Goal: Share content: Share content

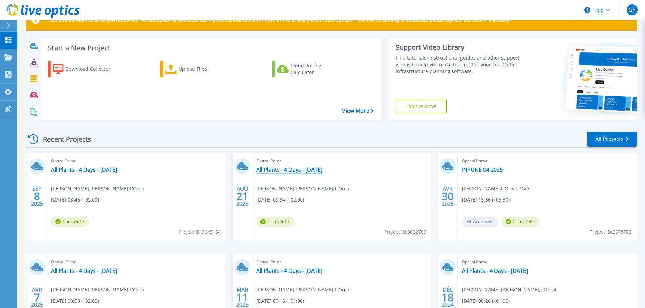
scroll to position [34, 0]
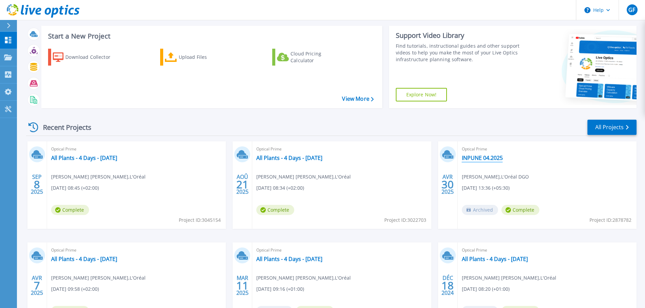
click at [487, 160] on link "INPUNE 04.2025" at bounding box center [482, 158] width 41 height 7
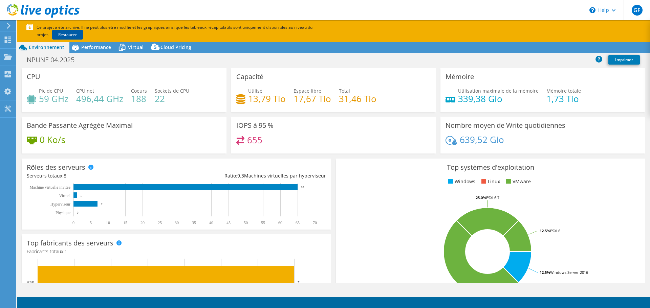
select select "USD"
select select "EUFrankfurt"
select select "EUR"
click at [63, 31] on link "Restaurer" at bounding box center [67, 35] width 31 height 10
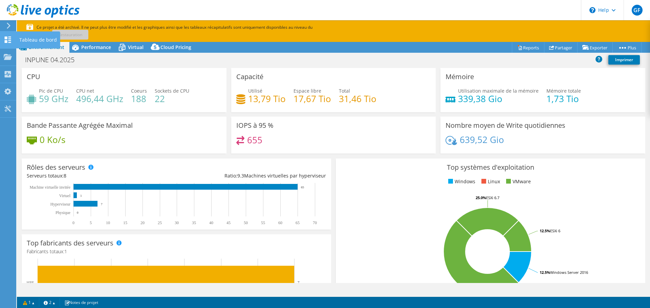
click at [22, 40] on div "Tableau de bord" at bounding box center [38, 39] width 44 height 17
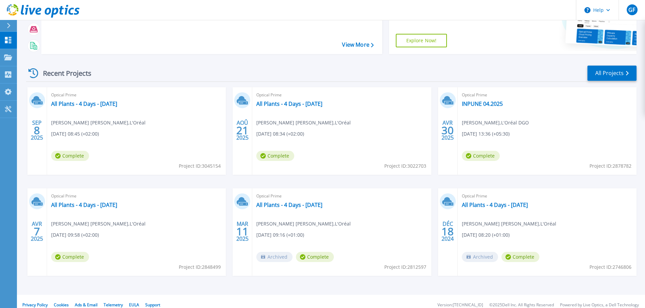
scroll to position [95, 0]
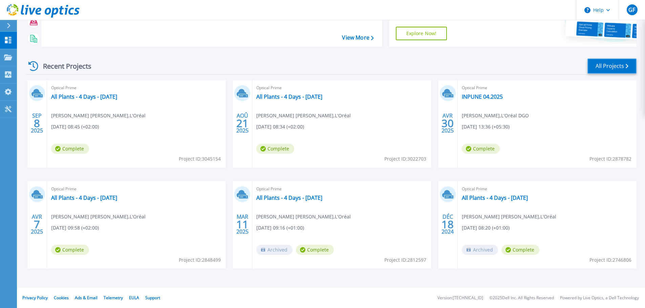
click at [611, 66] on link "All Projects" at bounding box center [611, 66] width 49 height 15
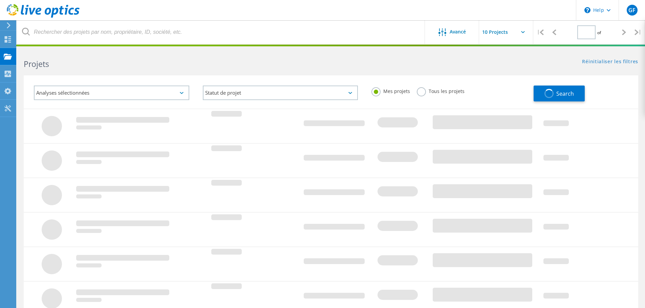
type input "1"
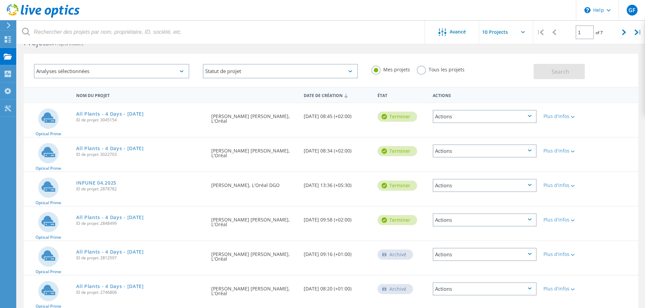
scroll to position [34, 0]
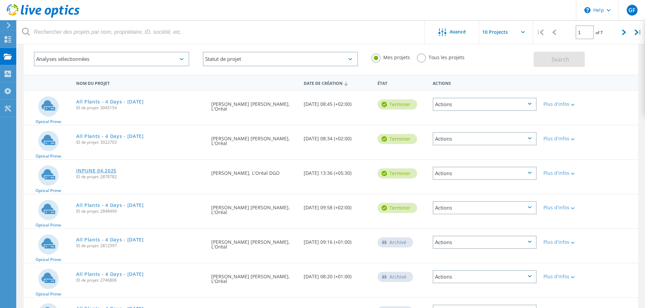
click at [96, 171] on link "INPUNE 04.2025" at bounding box center [96, 171] width 40 height 5
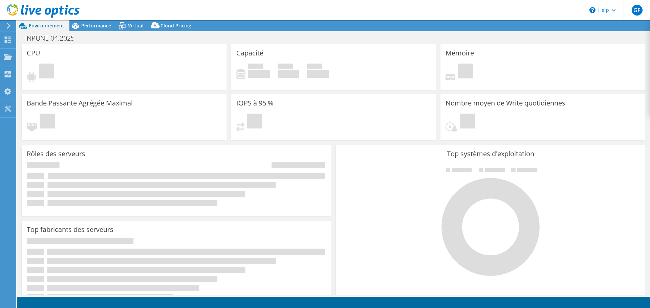
select select "EUFrankfurt"
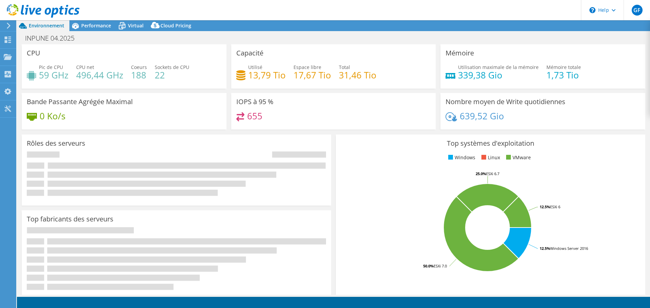
select select "EUFrankfurt"
select select "EUR"
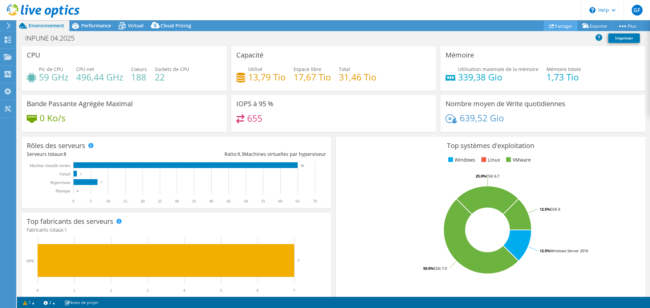
click at [557, 24] on link "Partager" at bounding box center [561, 26] width 34 height 10
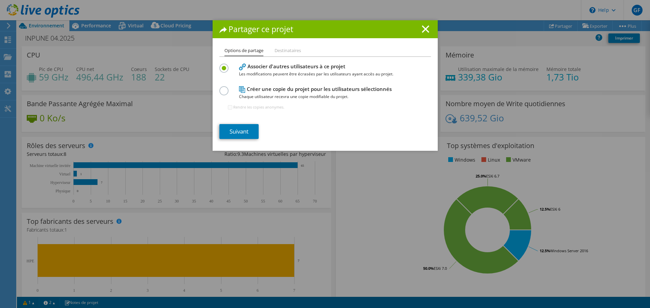
click at [291, 51] on li "Destinataires" at bounding box center [288, 51] width 26 height 8
click at [250, 131] on link "Suivant" at bounding box center [238, 131] width 39 height 15
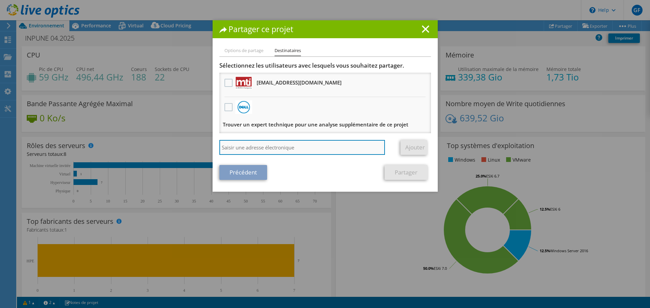
click at [334, 151] on input "search" at bounding box center [302, 147] width 166 height 15
paste input "[EMAIL_ADDRESS][DOMAIN_NAME]>"
type input "[EMAIL_ADDRESS][DOMAIN_NAME]"
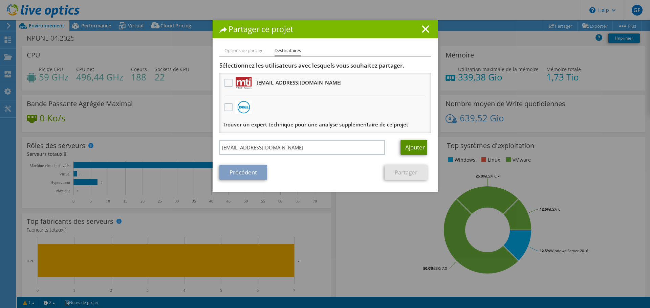
click at [408, 147] on link "Ajouter" at bounding box center [413, 147] width 27 height 15
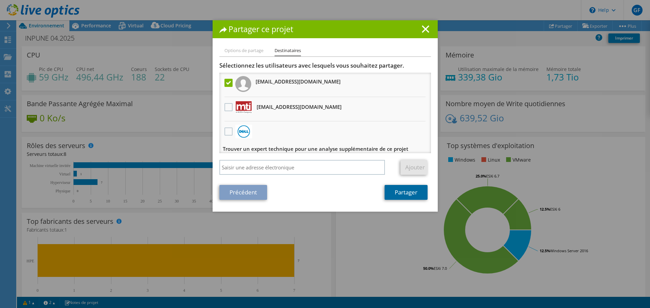
click at [409, 192] on link "Partager" at bounding box center [406, 192] width 43 height 15
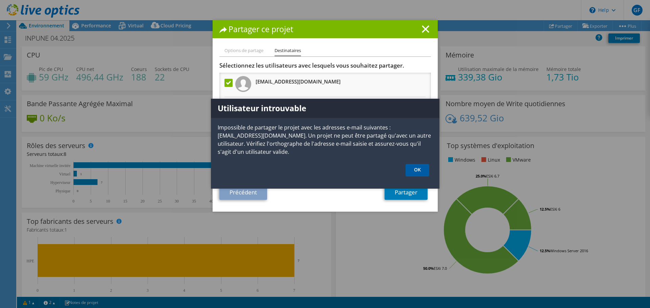
click at [421, 169] on link "OK" at bounding box center [418, 170] width 24 height 13
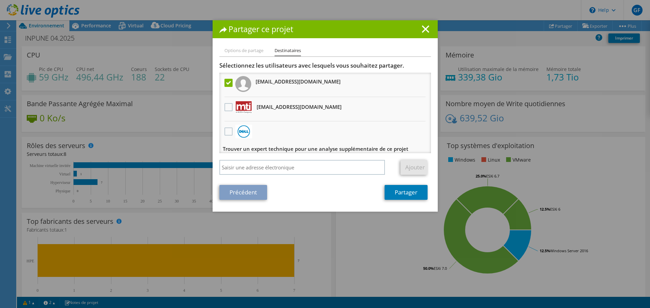
click at [423, 29] on line at bounding box center [425, 29] width 7 height 7
